Goal: Transaction & Acquisition: Purchase product/service

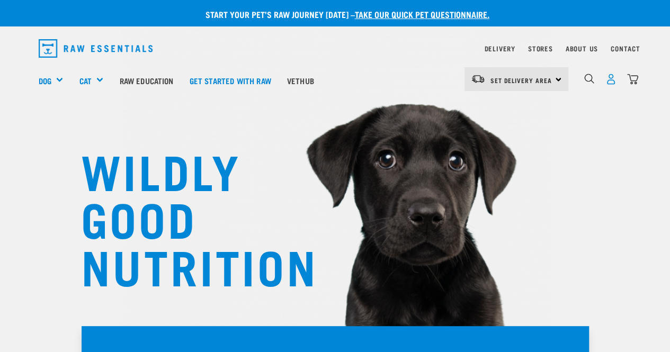
click at [611, 80] on img "dropdown navigation" at bounding box center [611, 79] width 11 height 11
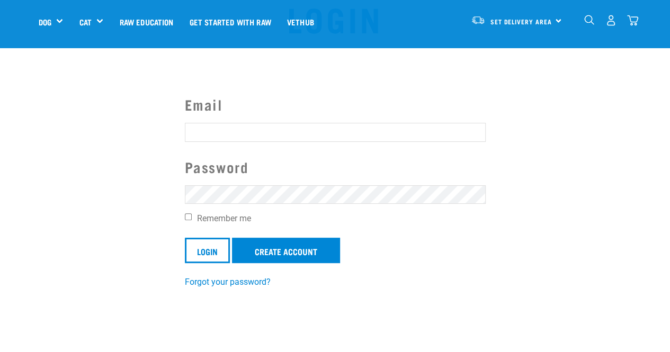
scroll to position [48, 0]
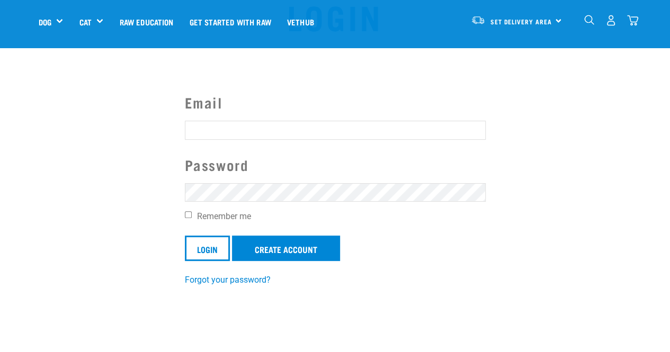
click at [268, 130] on input "Email" at bounding box center [335, 130] width 301 height 19
type input "georgia_babe_12@hotmail.com"
click at [185, 236] on input "Login" at bounding box center [207, 248] width 45 height 25
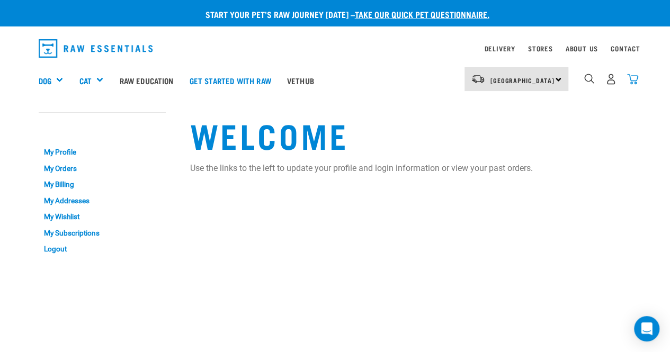
click at [633, 80] on img "dropdown navigation" at bounding box center [632, 79] width 11 height 11
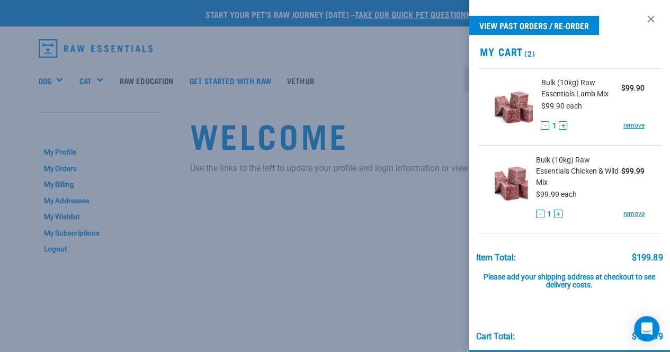
scroll to position [41, 0]
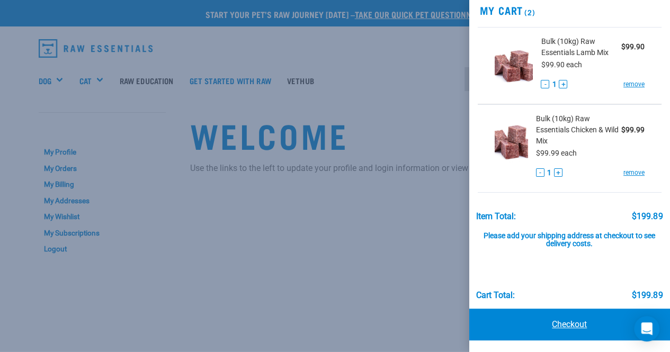
click at [581, 318] on link "Checkout" at bounding box center [569, 325] width 201 height 32
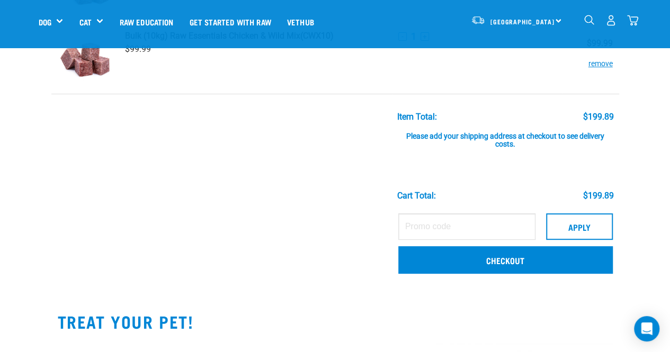
scroll to position [127, 0]
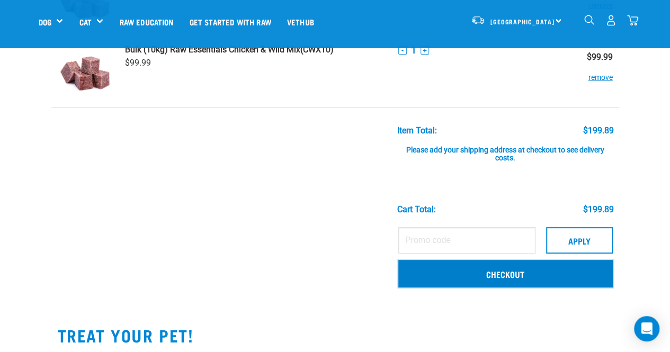
click at [522, 273] on link "Checkout" at bounding box center [505, 274] width 215 height 28
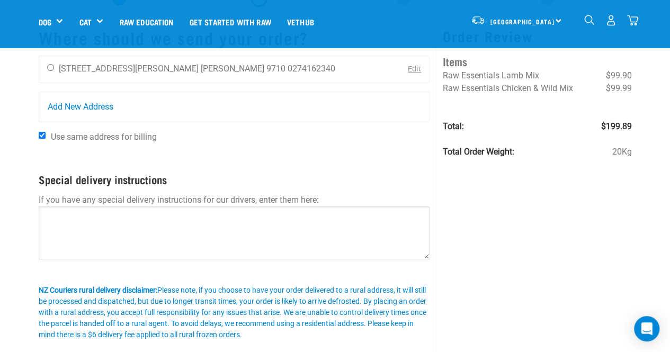
scroll to position [58, 0]
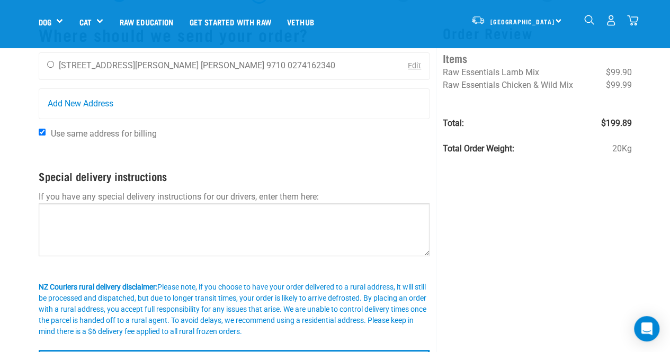
click at [414, 67] on link "Edit" at bounding box center [414, 65] width 13 height 9
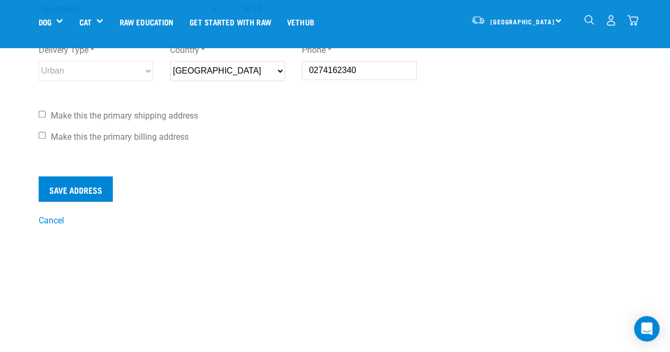
scroll to position [379, 0]
click at [88, 190] on input "Save Address" at bounding box center [76, 188] width 74 height 25
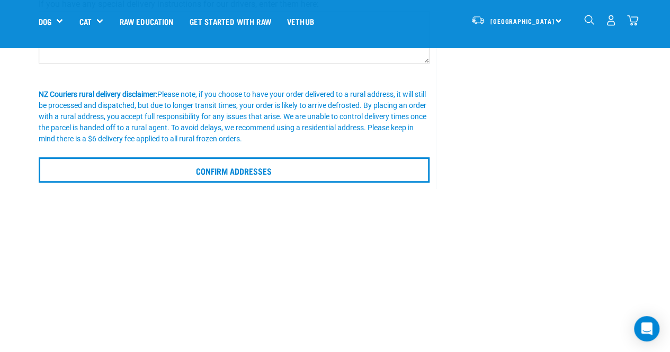
scroll to position [251, 0]
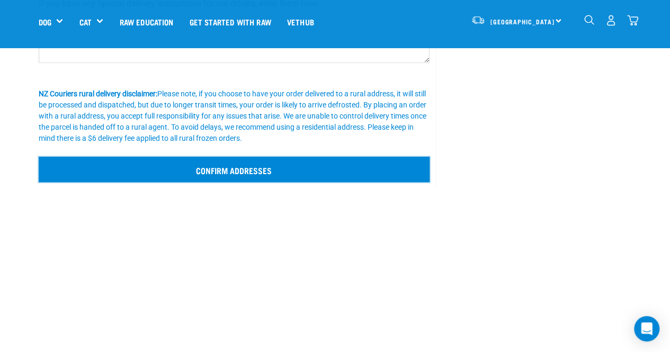
click at [251, 163] on input "Confirm addresses" at bounding box center [235, 169] width 392 height 25
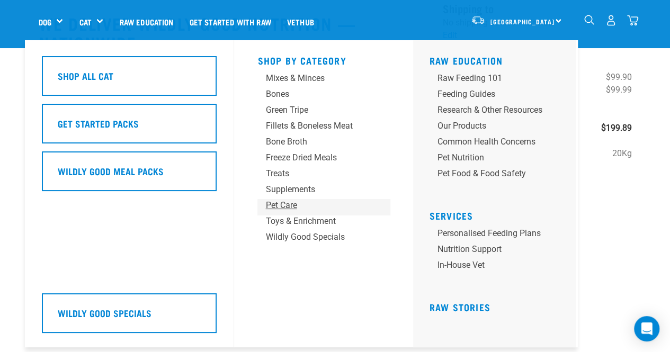
scroll to position [78, 0]
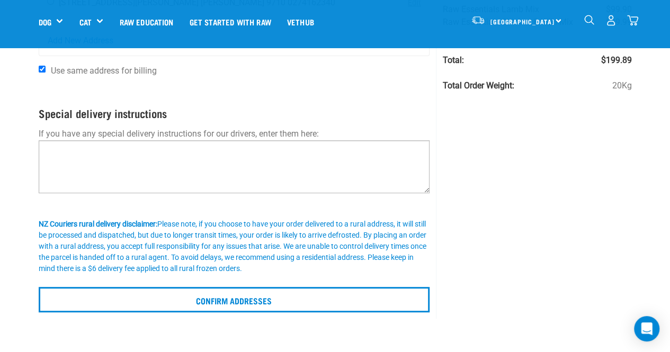
scroll to position [121, 0]
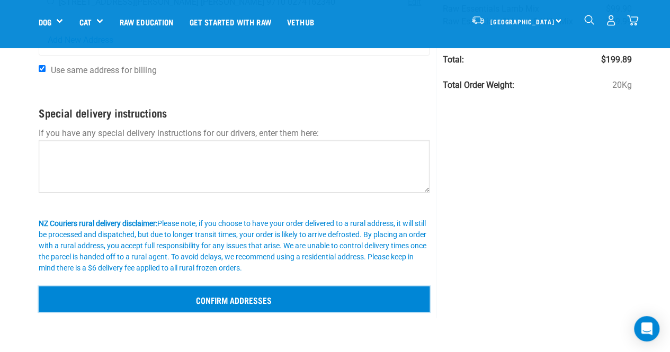
click at [245, 309] on input "Confirm addresses" at bounding box center [235, 299] width 392 height 25
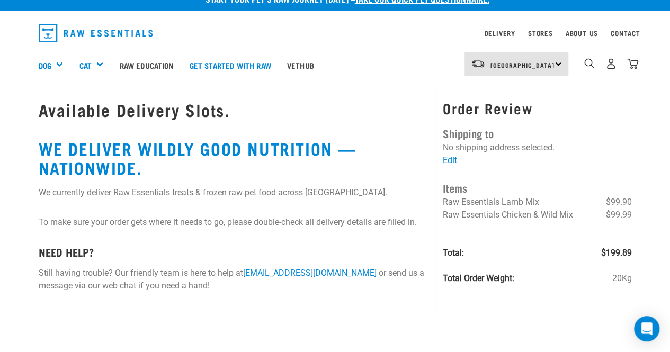
scroll to position [21, 0]
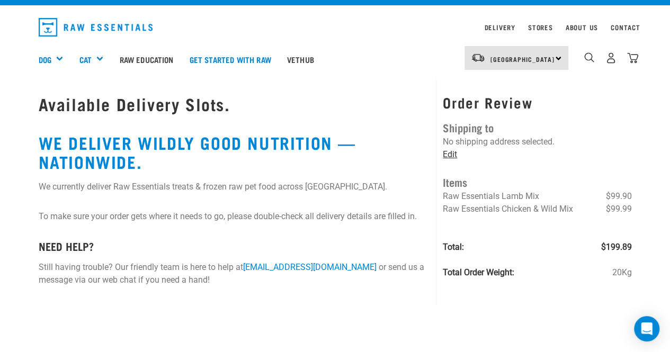
click at [448, 155] on link "Edit" at bounding box center [450, 154] width 14 height 10
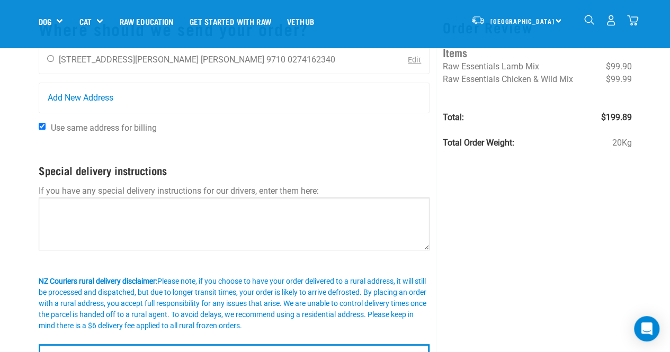
scroll to position [39, 0]
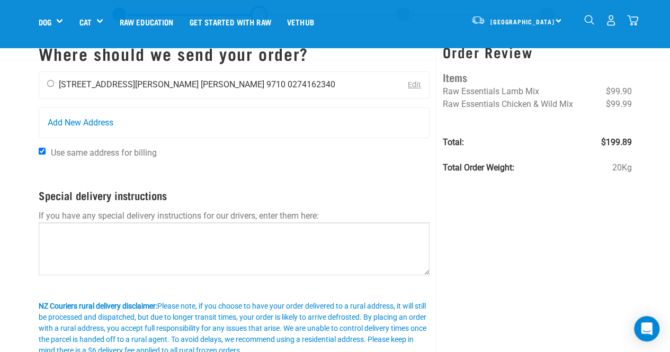
click at [51, 81] on input "radio" at bounding box center [50, 83] width 7 height 7
radio input "true"
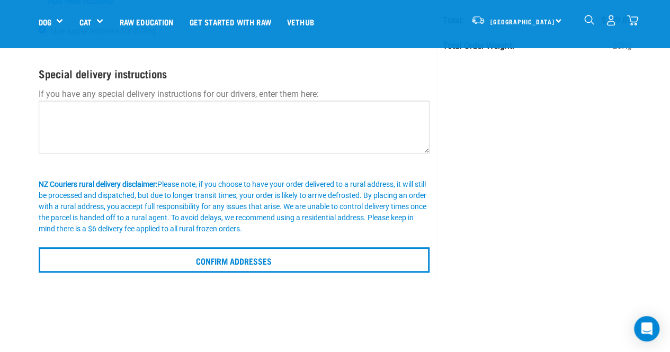
scroll to position [161, 0]
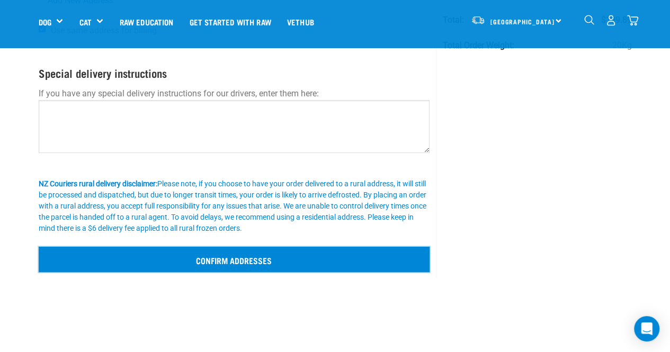
click at [243, 265] on input "Confirm addresses" at bounding box center [235, 259] width 392 height 25
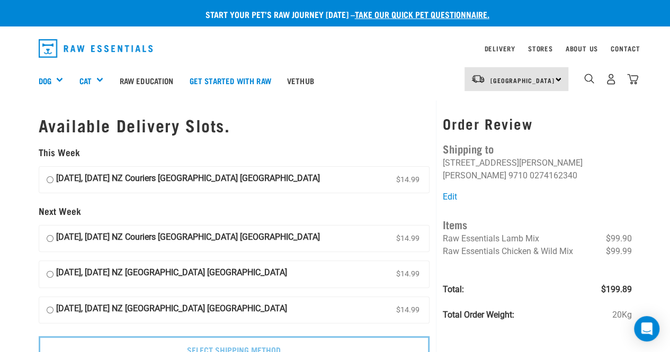
click at [48, 179] on input "29 August, Friday NZ Couriers South Island Long Haul $14.99" at bounding box center [50, 180] width 7 height 16
radio input "true"
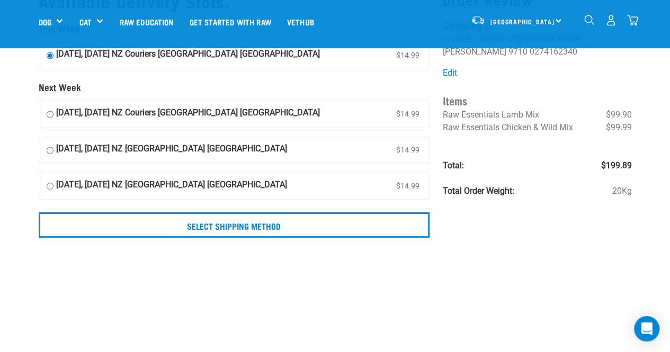
scroll to position [50, 0]
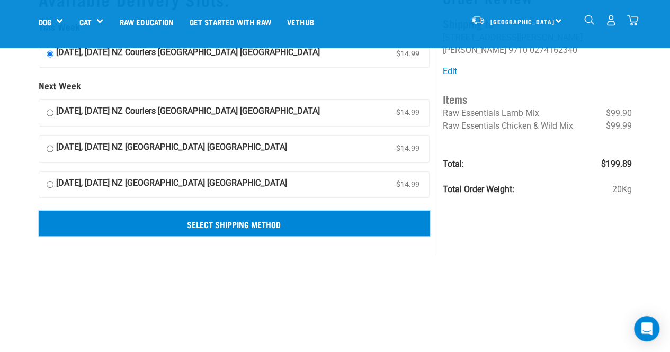
click at [250, 224] on input "Select Shipping Method" at bounding box center [235, 223] width 392 height 25
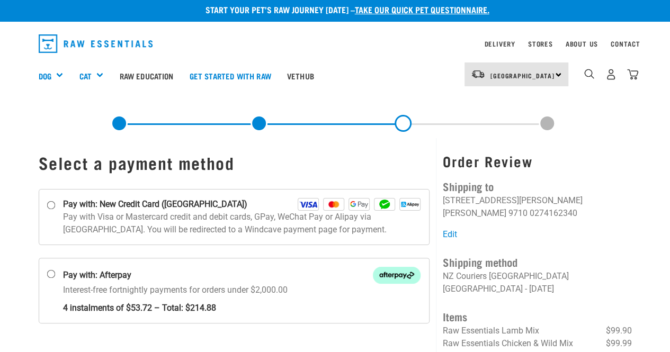
scroll to position [4, 0]
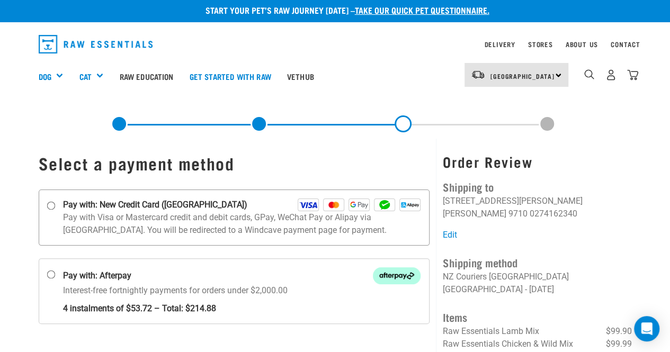
click at [55, 208] on label "Pay with: New Credit Card ([GEOGRAPHIC_DATA])" at bounding box center [235, 218] width 392 height 56
click at [55, 208] on input "Pay with: New Credit Card ([GEOGRAPHIC_DATA])" at bounding box center [51, 205] width 8 height 8
radio input "true"
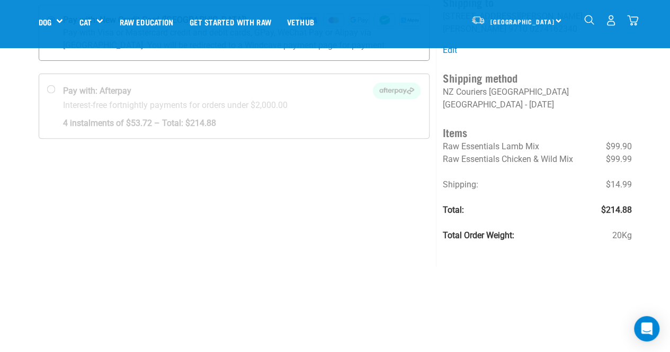
scroll to position [114, 0]
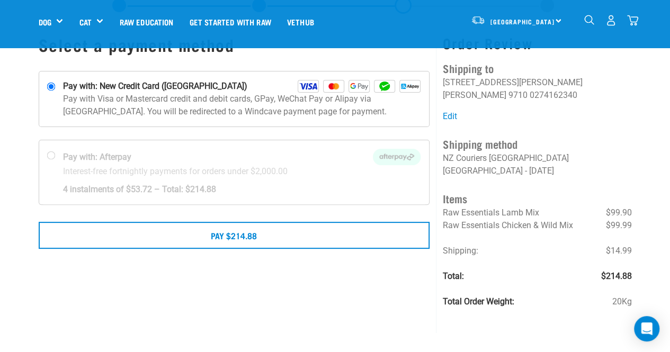
scroll to position [48, 0]
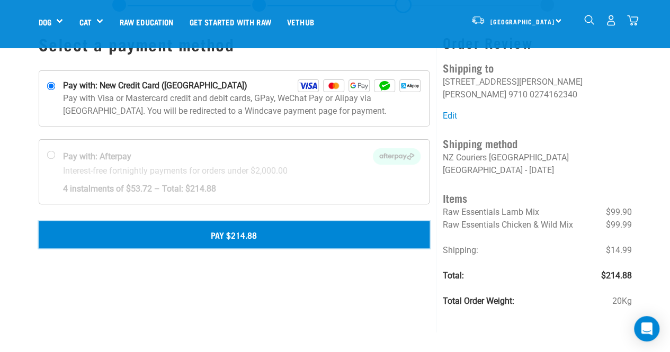
click at [272, 231] on button "Pay $214.88" at bounding box center [235, 234] width 392 height 26
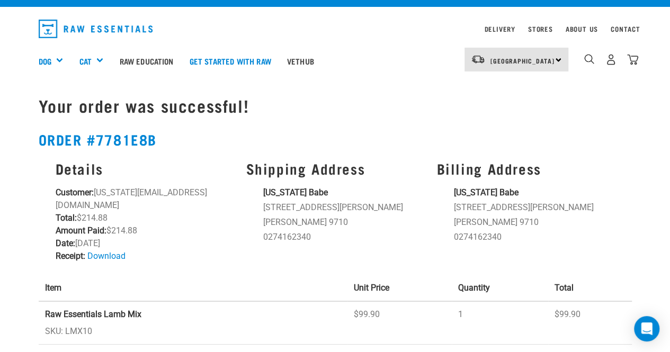
scroll to position [20, 0]
